Goal: Information Seeking & Learning: Check status

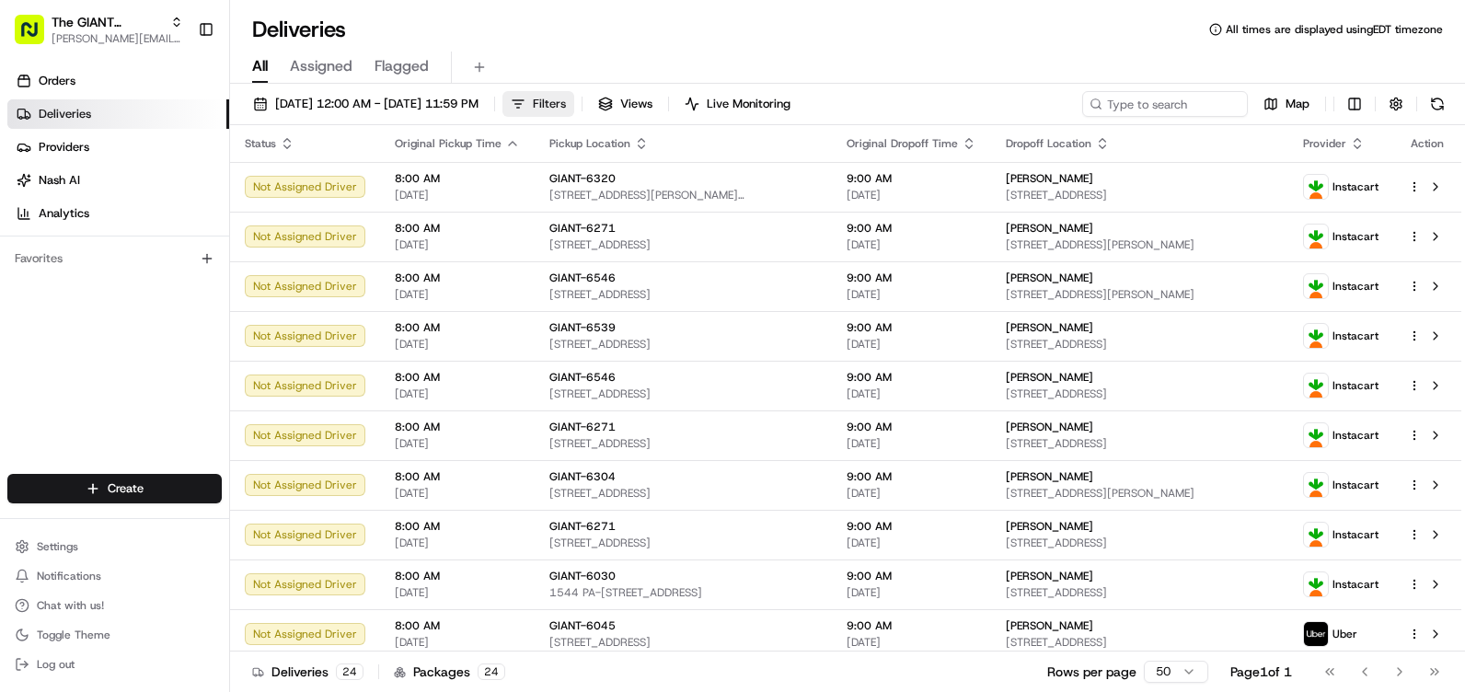
click at [566, 103] on span "Filters" at bounding box center [549, 104] width 33 height 17
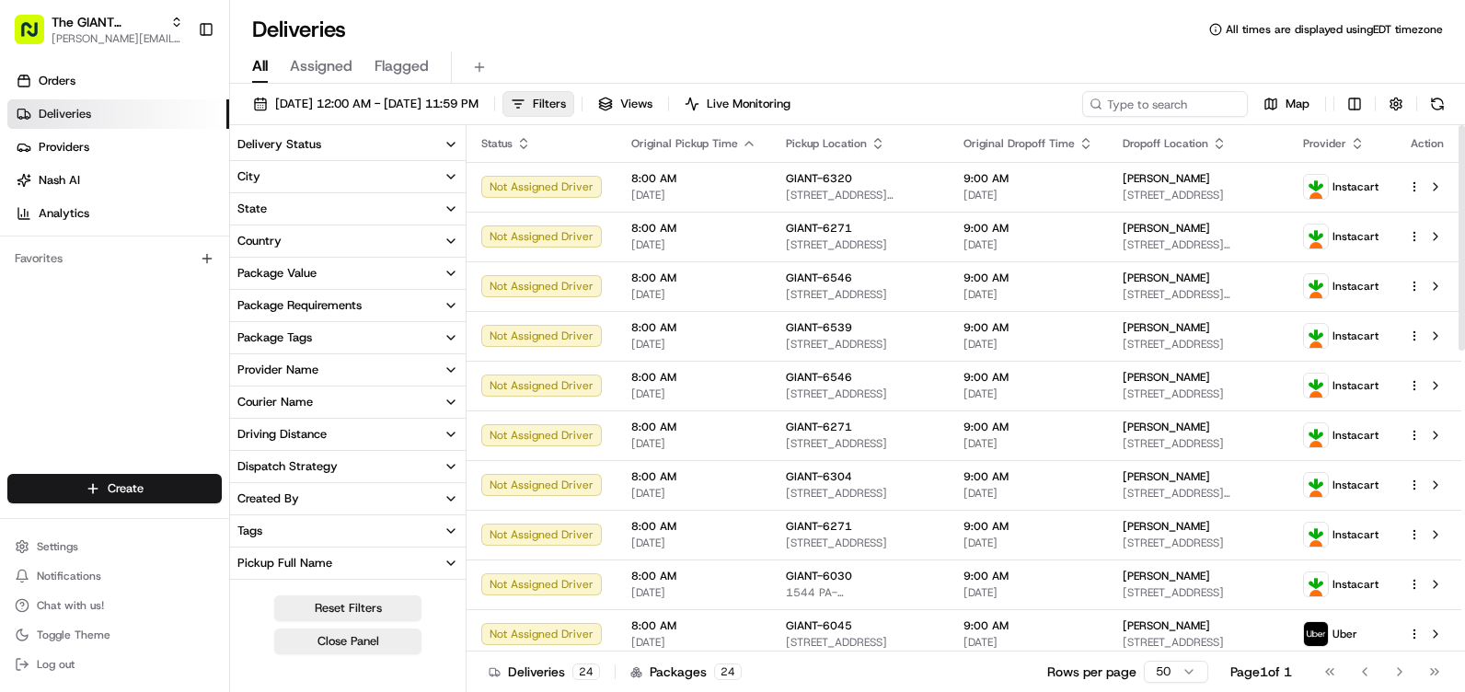
click at [383, 171] on button "City" at bounding box center [348, 176] width 236 height 31
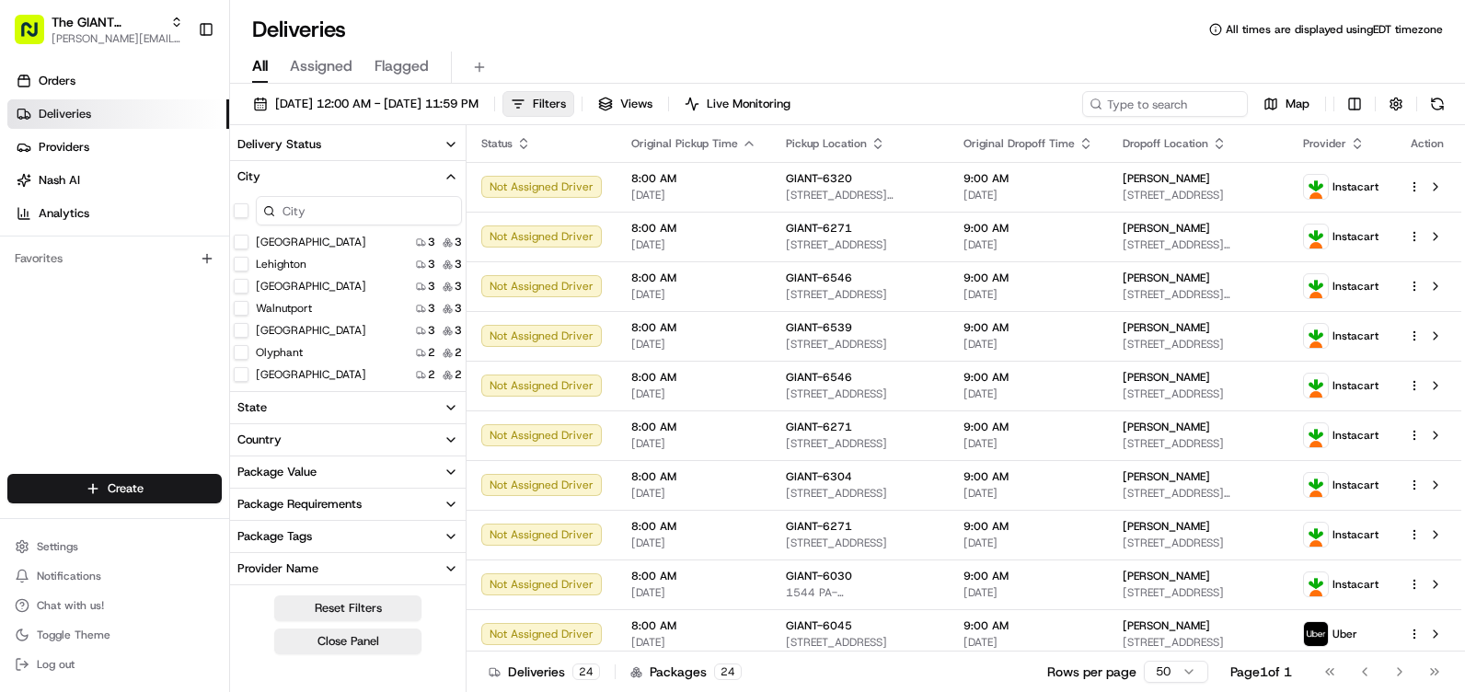
click at [363, 218] on input at bounding box center [359, 210] width 206 height 29
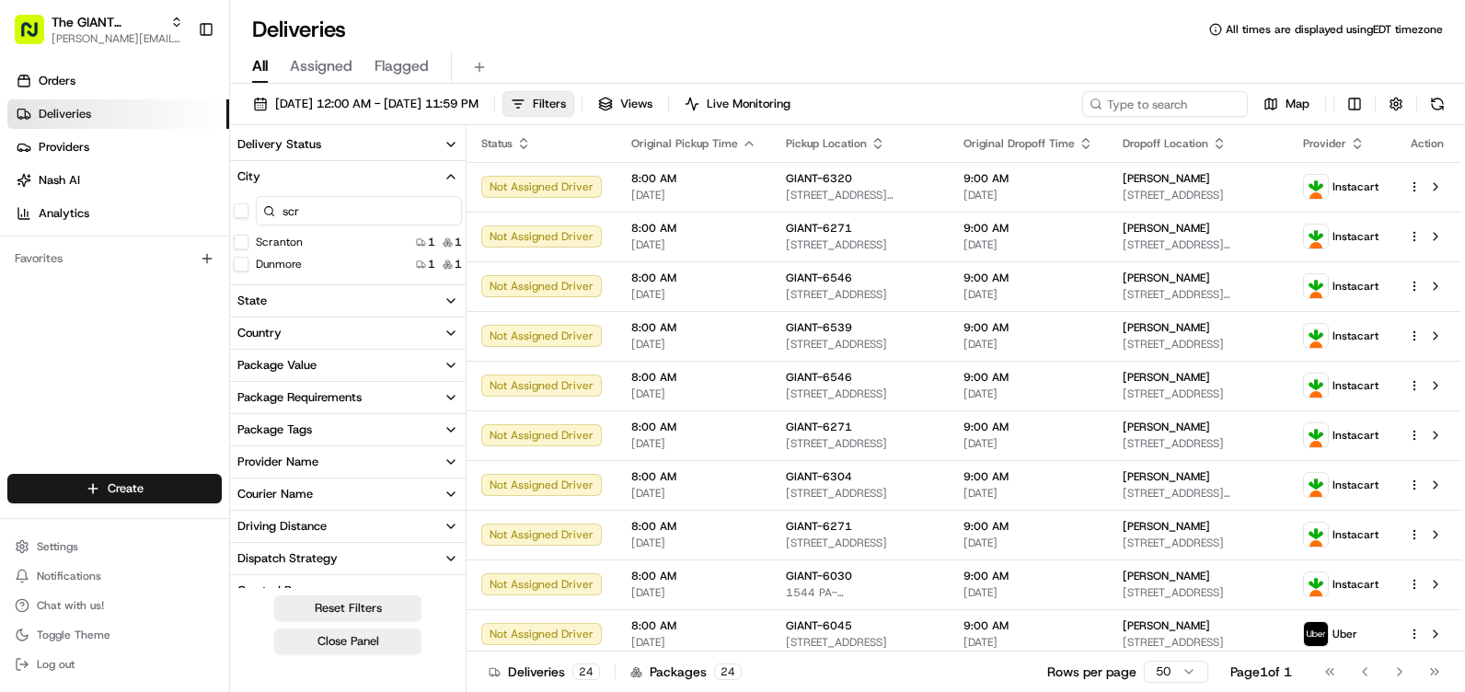
type input "scr"
click at [243, 245] on button "Scranton" at bounding box center [241, 242] width 15 height 15
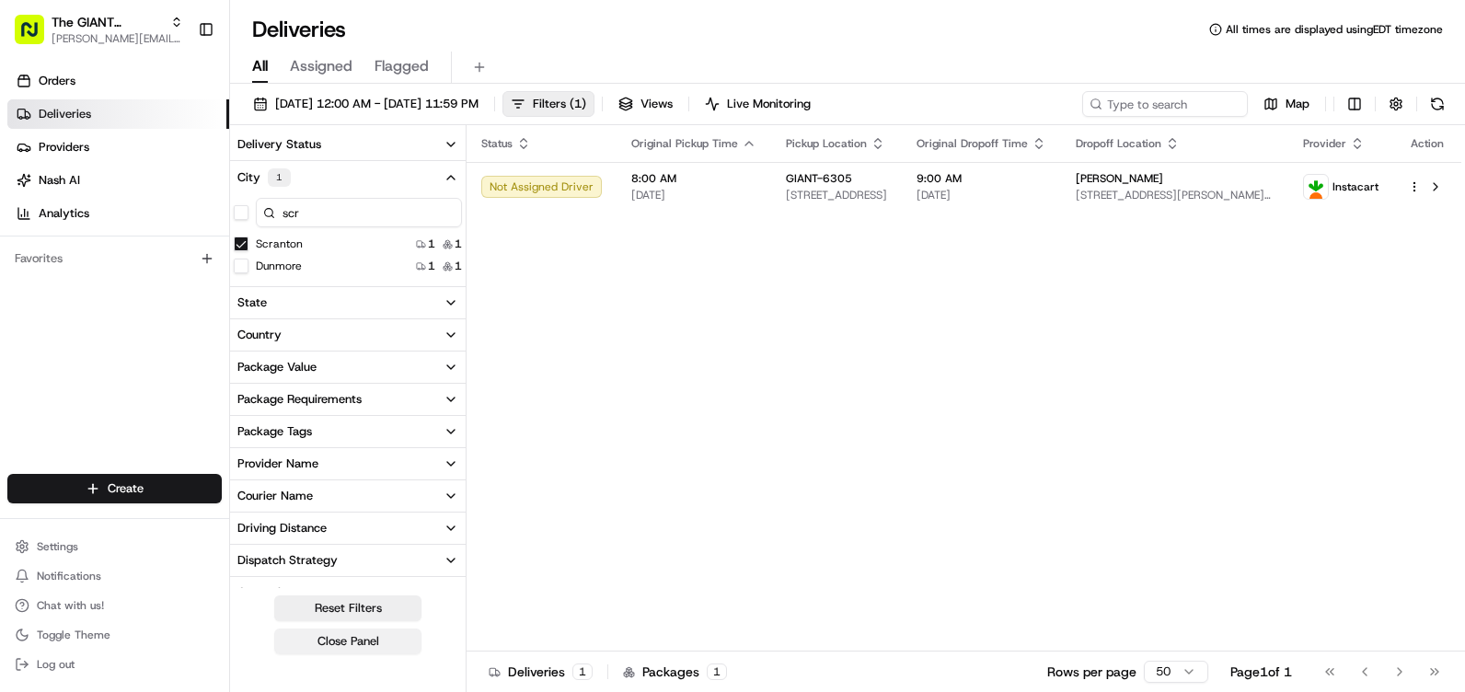
click at [338, 635] on button "Close Panel" at bounding box center [347, 641] width 147 height 26
